Goal: Contribute content: Contribute content

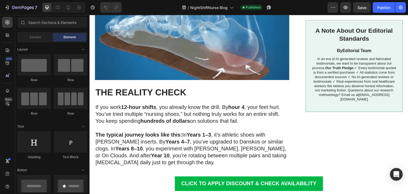
scroll to position [192, 0]
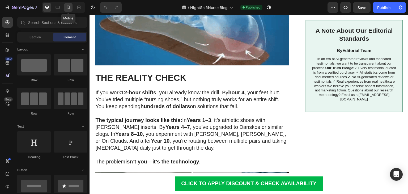
click at [66, 5] on icon at bounding box center [68, 7] width 5 height 5
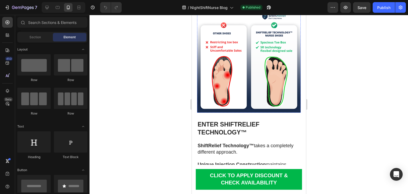
scroll to position [594, 0]
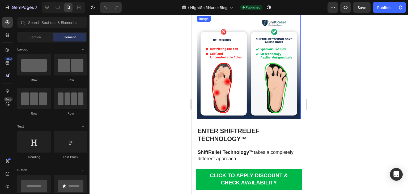
click at [254, 88] on img at bounding box center [249, 68] width 104 height 104
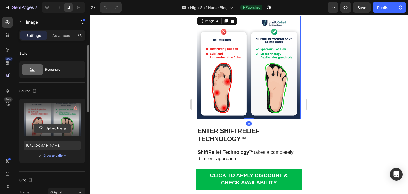
click at [47, 128] on input "file" at bounding box center [52, 128] width 37 height 9
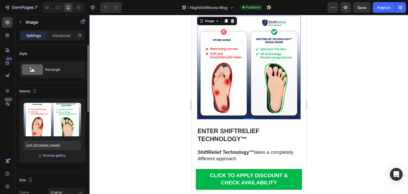
click at [52, 155] on div "Browse gallery" at bounding box center [54, 155] width 23 height 5
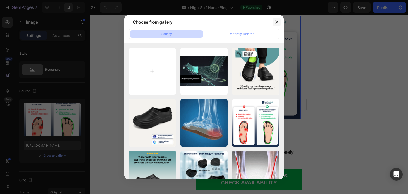
click at [278, 20] on icon "button" at bounding box center [276, 22] width 4 height 4
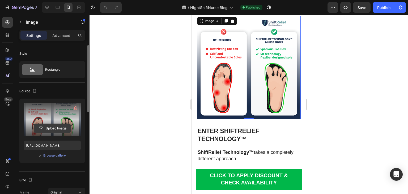
click at [47, 126] on input "file" at bounding box center [52, 128] width 37 height 9
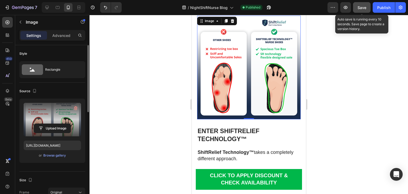
click at [366, 8] on button "Save" at bounding box center [362, 7] width 18 height 11
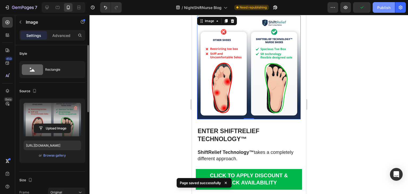
click at [384, 8] on div "Publish" at bounding box center [383, 8] width 13 height 6
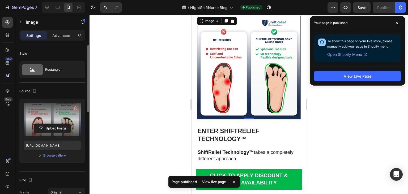
click at [372, 76] on button "View Live Page" at bounding box center [357, 76] width 87 height 11
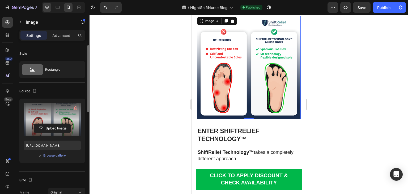
click at [49, 7] on icon at bounding box center [46, 7] width 5 height 5
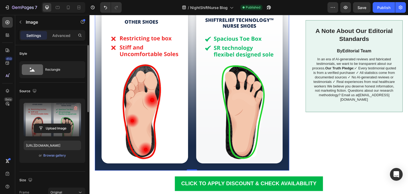
scroll to position [550, 0]
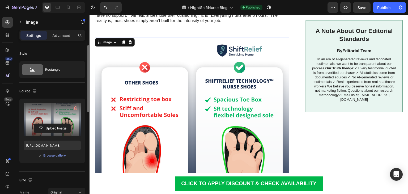
click at [221, 98] on img at bounding box center [192, 134] width 194 height 194
click at [47, 130] on input "file" at bounding box center [52, 128] width 37 height 9
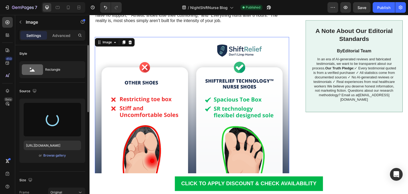
type input "[URL][DOMAIN_NAME]"
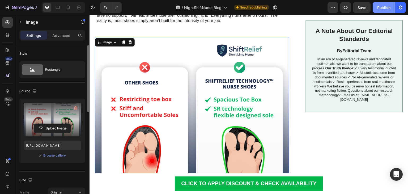
click at [381, 6] on div "Publish" at bounding box center [383, 8] width 13 height 6
